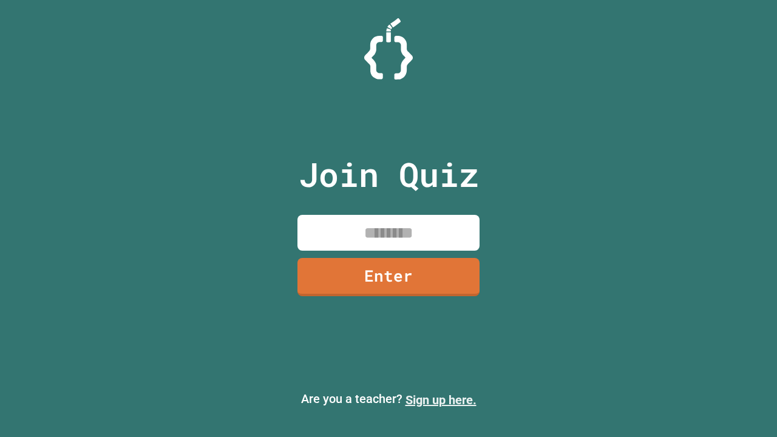
click at [441, 400] on link "Sign up here." at bounding box center [441, 400] width 71 height 15
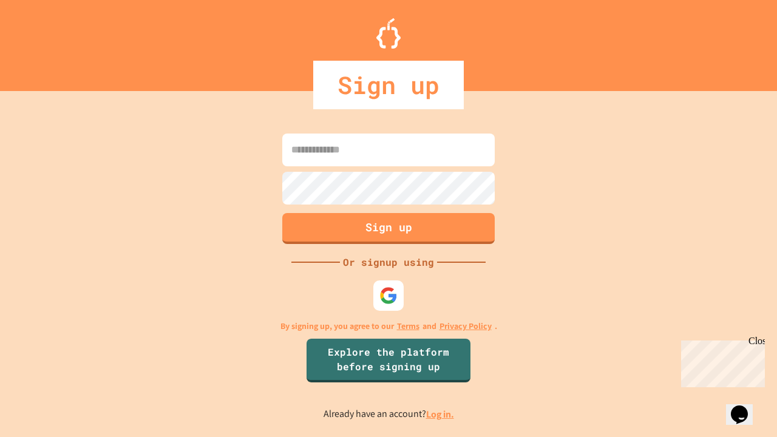
click at [441, 414] on link "Log in." at bounding box center [440, 414] width 28 height 13
